Goal: Task Accomplishment & Management: Use online tool/utility

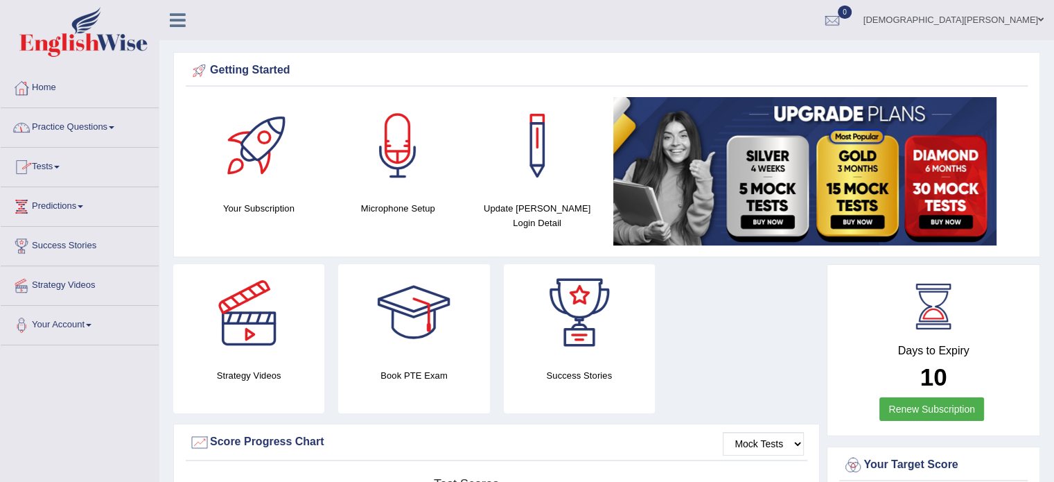
click at [112, 128] on link "Practice Questions" at bounding box center [80, 125] width 158 height 35
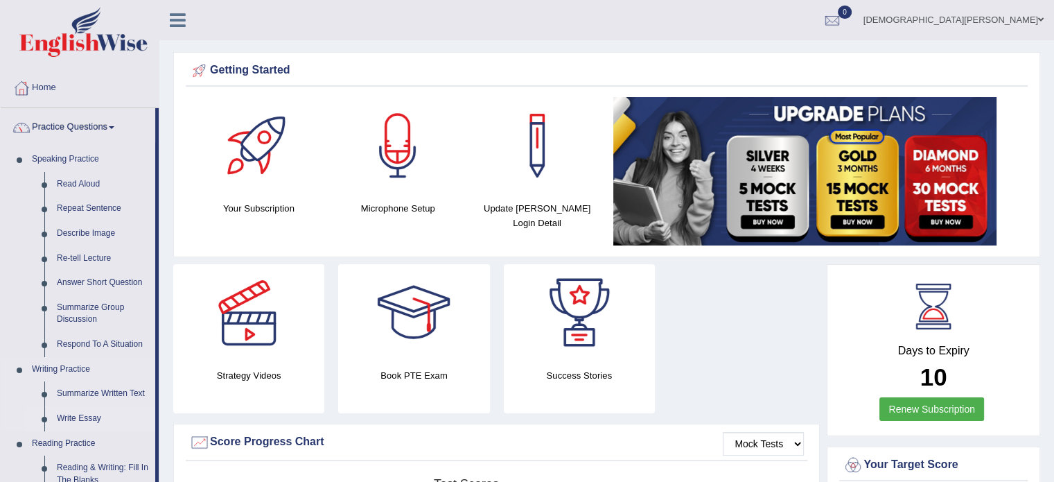
click at [98, 421] on link "Write Essay" at bounding box center [103, 418] width 105 height 25
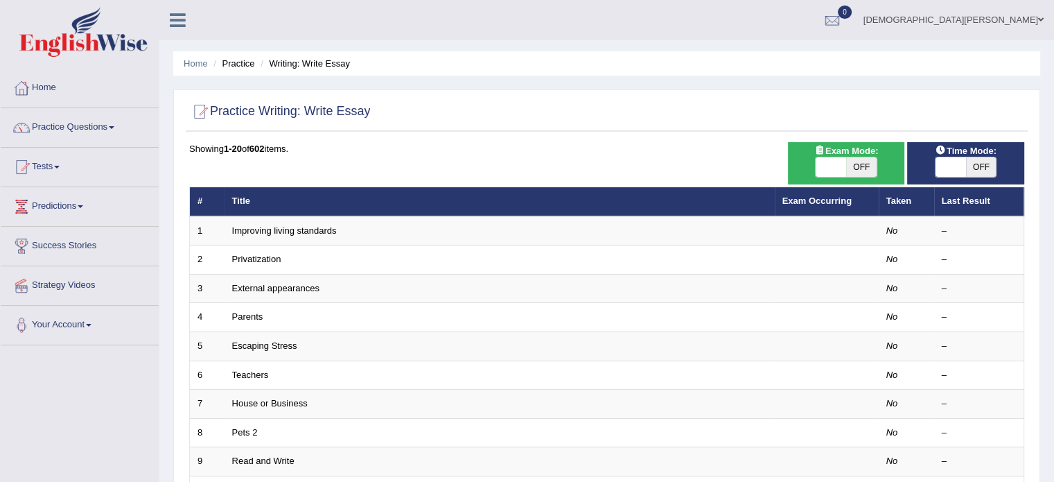
click at [865, 168] on span "OFF" at bounding box center [861, 166] width 30 height 19
checkbox input "true"
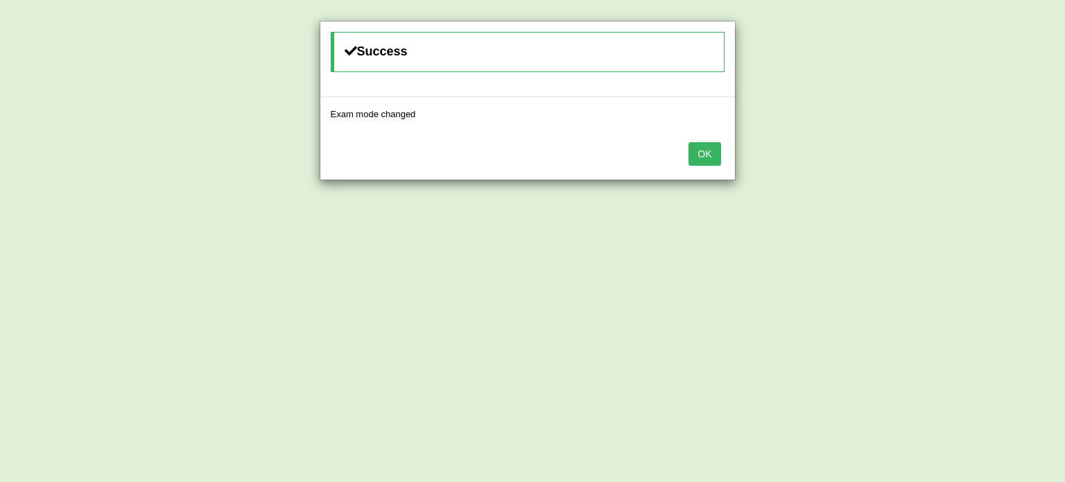
click at [701, 153] on button "OK" at bounding box center [704, 154] width 32 height 24
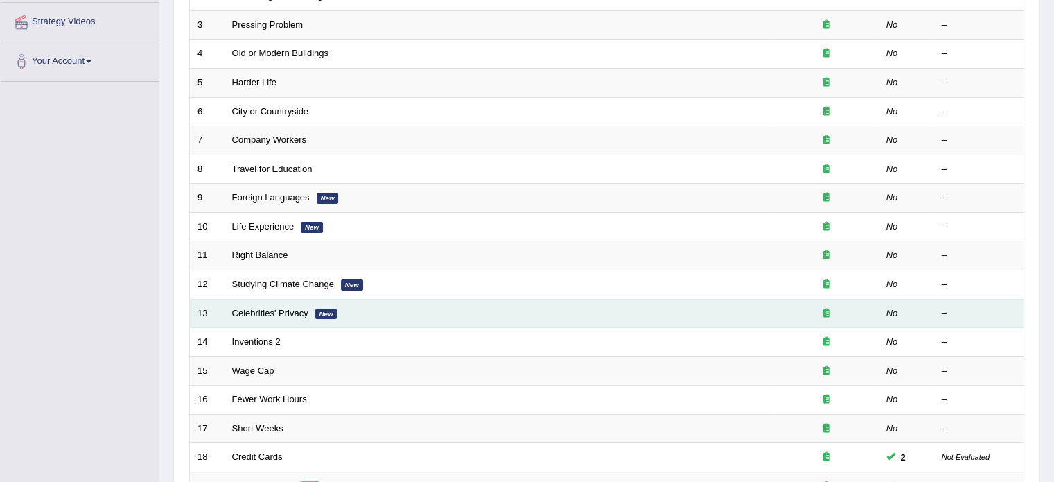
scroll to position [432, 0]
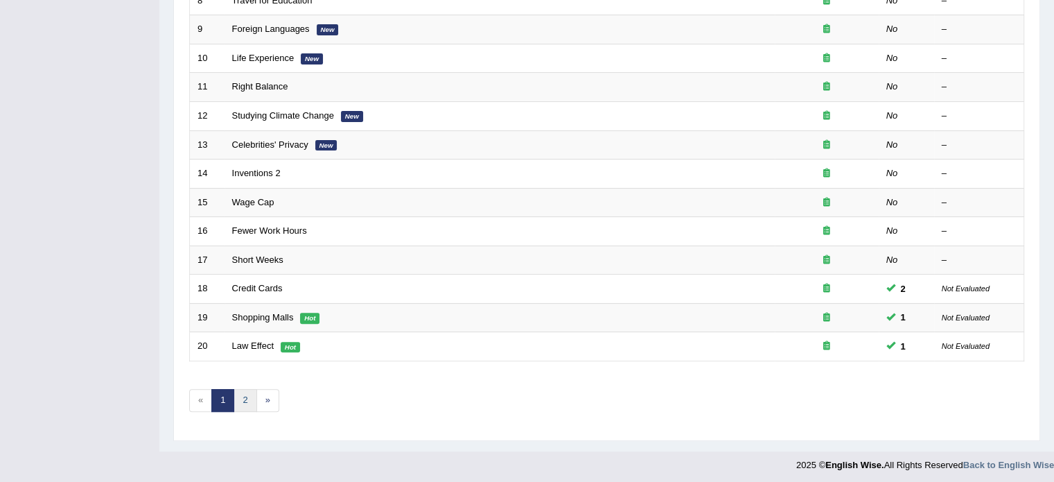
click at [249, 399] on link "2" at bounding box center [245, 400] width 23 height 23
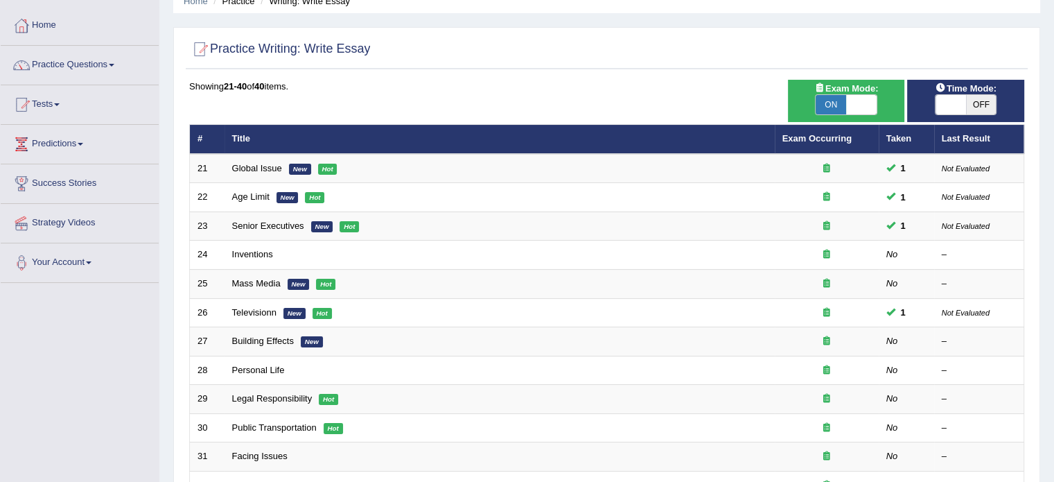
scroll to position [69, 0]
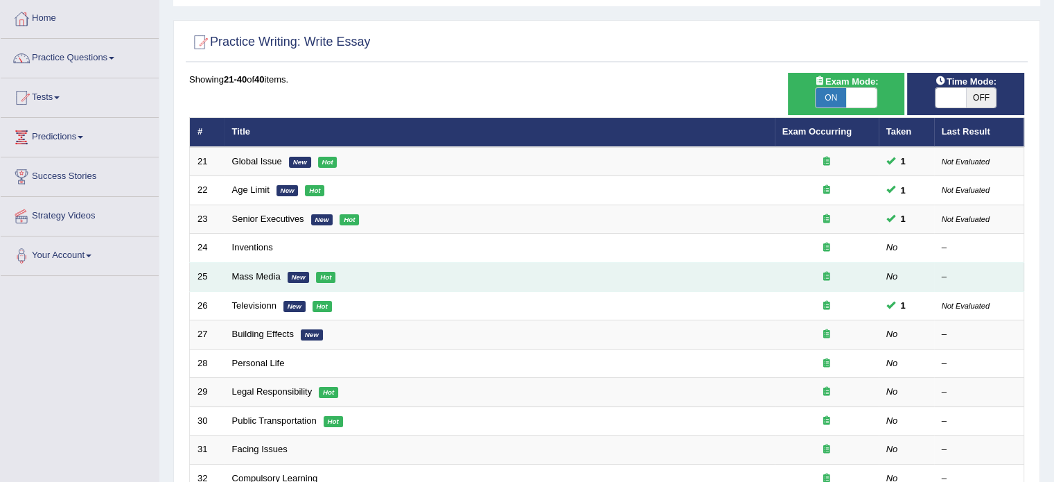
click at [331, 272] on em "Hot" at bounding box center [325, 277] width 19 height 11
click at [255, 272] on link "Mass Media" at bounding box center [256, 276] width 49 height 10
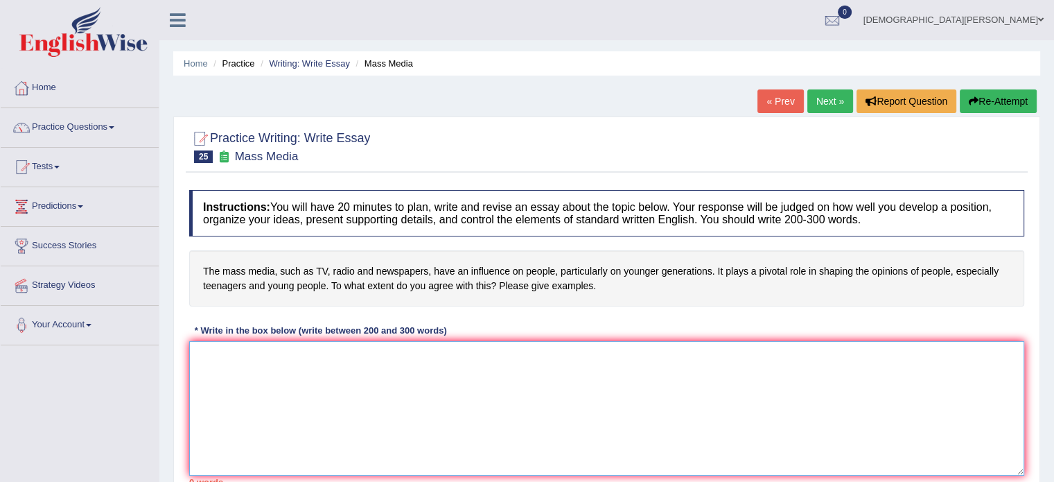
click at [284, 372] on textarea at bounding box center [606, 408] width 835 height 134
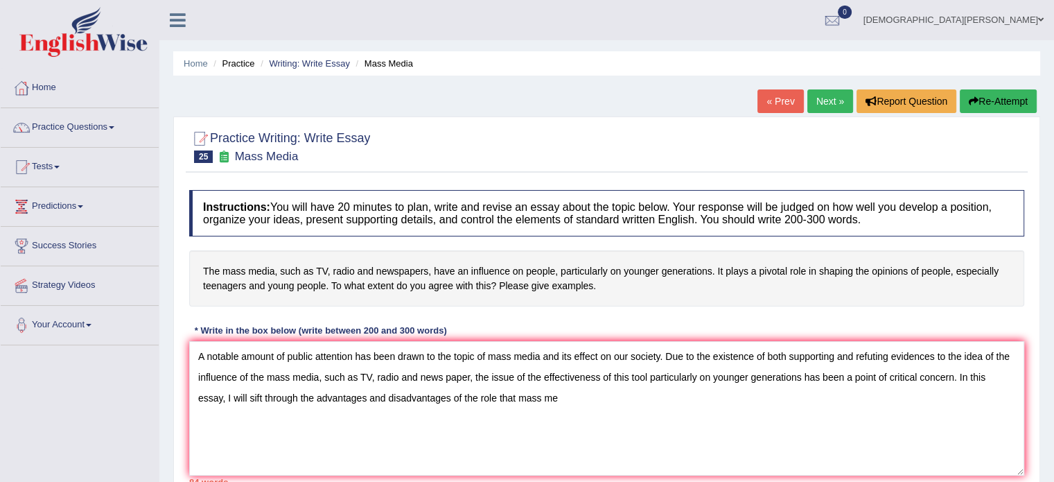
click at [849, 265] on h4 "The mass media, such as TV, radio and newspapers, have an influence on people, …" at bounding box center [606, 278] width 835 height 56
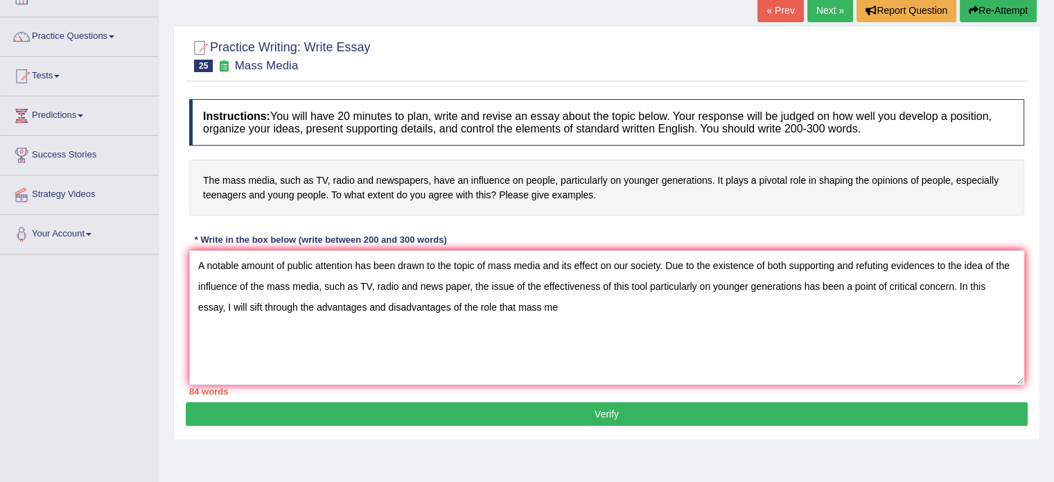
scroll to position [91, 0]
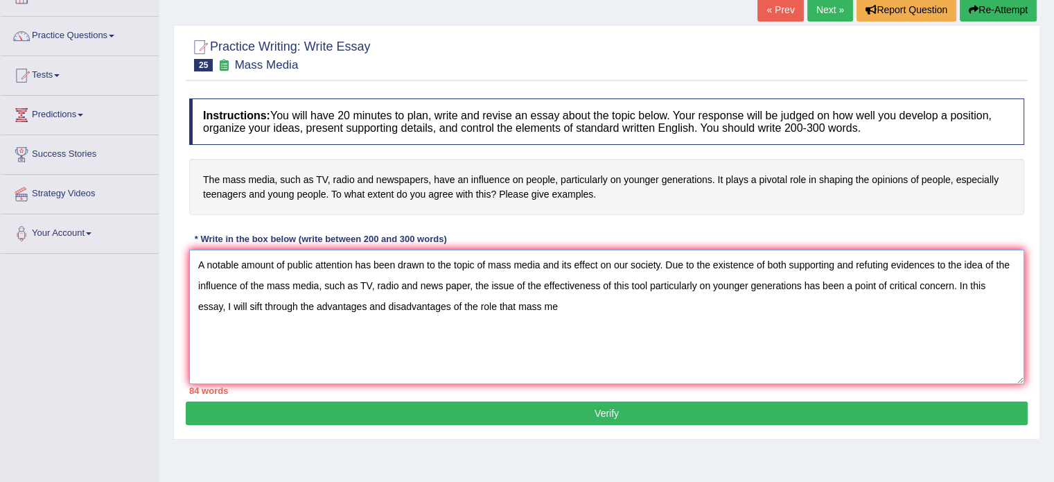
click at [530, 304] on textarea "A notable amount of public attention has been drawn to the topic of mass media …" at bounding box center [606, 317] width 835 height 134
click at [450, 302] on textarea "A notable amount of public attention has been drawn to the topic of mass media …" at bounding box center [606, 317] width 835 height 134
click at [577, 304] on textarea "A notable amount of public attention has been drawn to the topic of mass media …" at bounding box center [606, 317] width 835 height 134
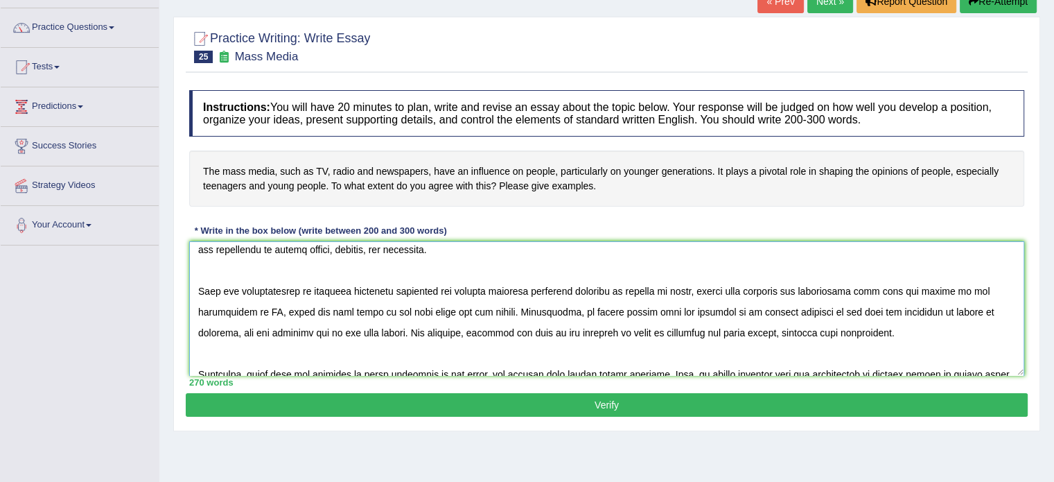
scroll to position [166, 0]
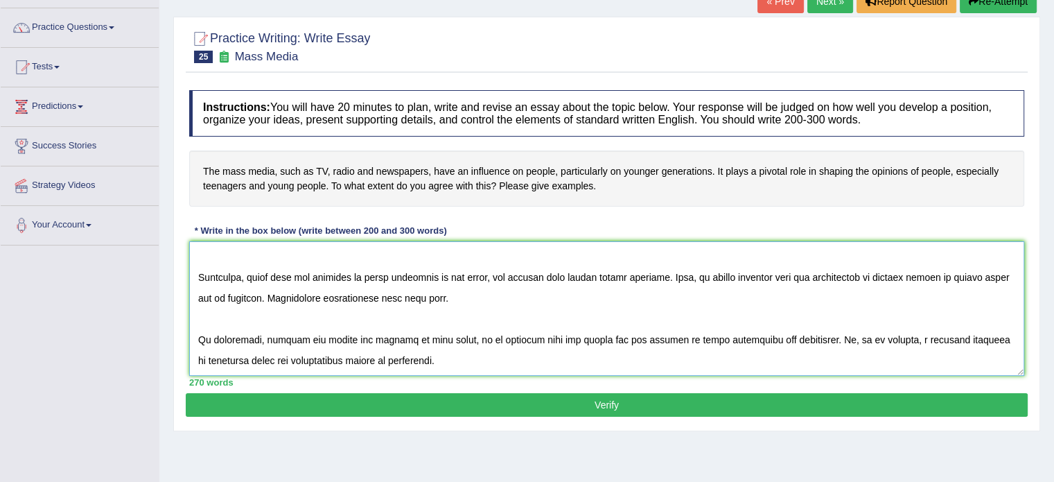
type textarea "A notable amount of public attention has been drawn to the topic of mass media …"
click at [622, 401] on button "Verify" at bounding box center [607, 405] width 842 height 24
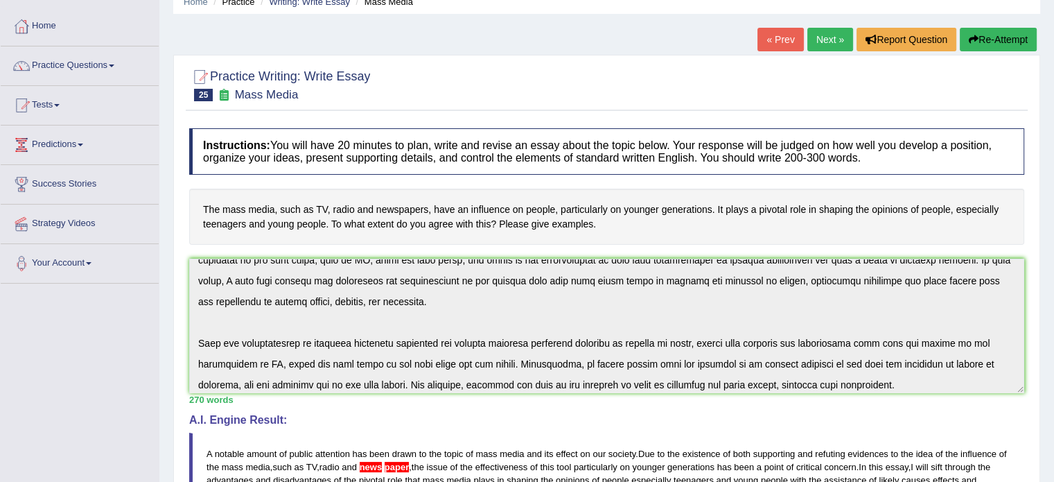
scroll to position [33, 0]
